Goal: Transaction & Acquisition: Purchase product/service

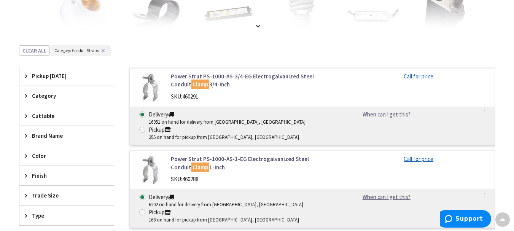
scroll to position [190, 0]
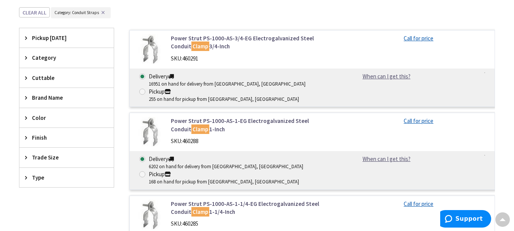
click at [24, 117] on div "Color" at bounding box center [66, 117] width 94 height 19
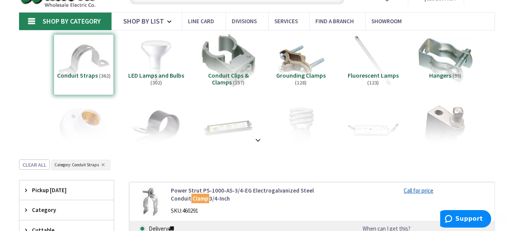
scroll to position [0, 0]
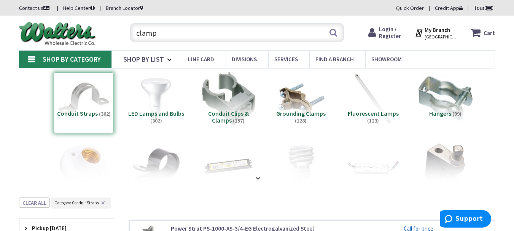
click at [424, 36] on icon at bounding box center [420, 33] width 10 height 14
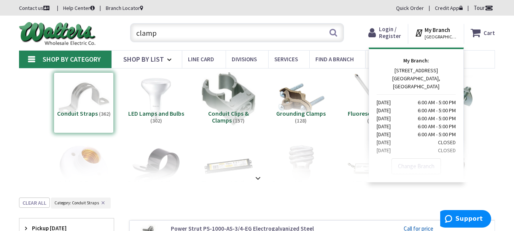
click at [424, 36] on icon at bounding box center [420, 33] width 10 height 14
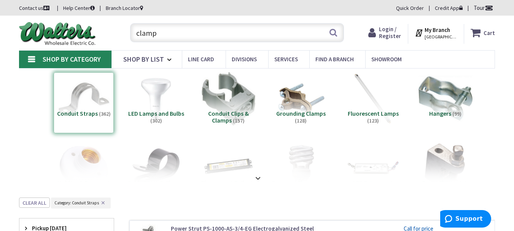
click at [437, 29] on strong "My Branch" at bounding box center [436, 29] width 25 height 7
